Goal: Transaction & Acquisition: Purchase product/service

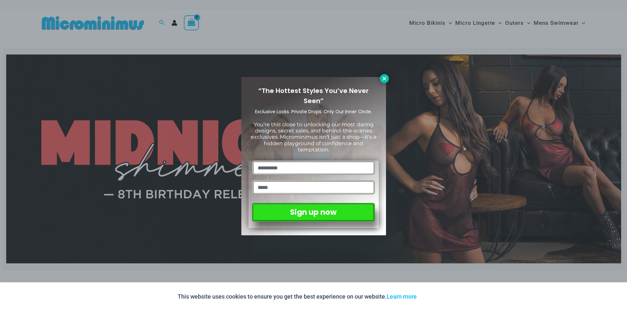
click at [382, 78] on icon at bounding box center [385, 79] width 6 height 6
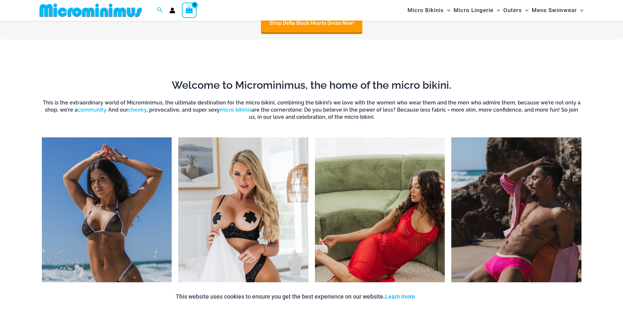
scroll to position [615, 0]
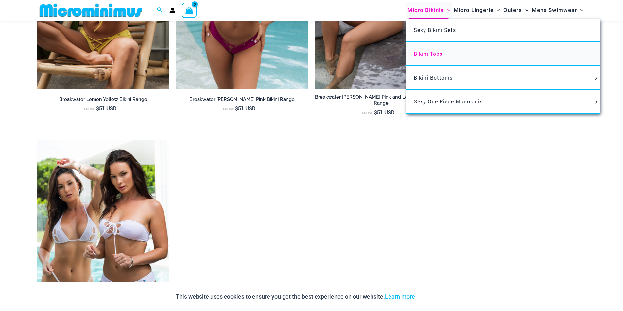
scroll to position [980, 0]
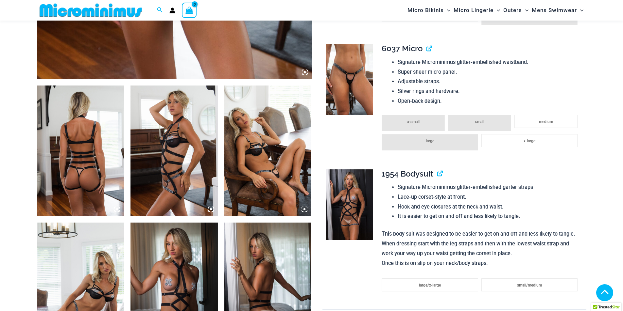
scroll to position [229, 0]
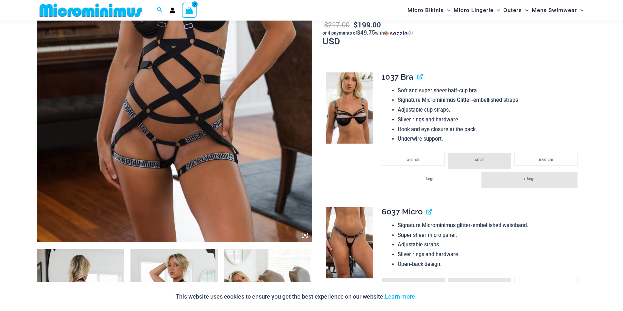
click at [304, 235] on icon at bounding box center [305, 236] width 6 height 6
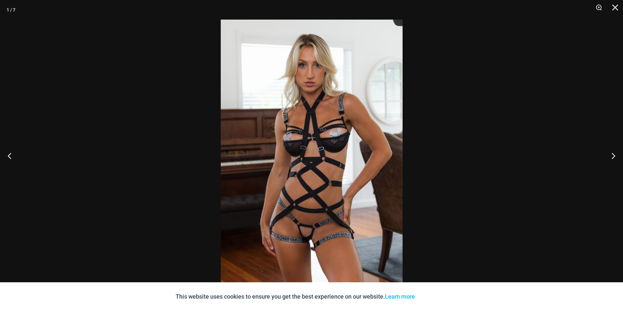
click at [353, 176] on img at bounding box center [312, 156] width 182 height 272
